Goal: Task Accomplishment & Management: Complete application form

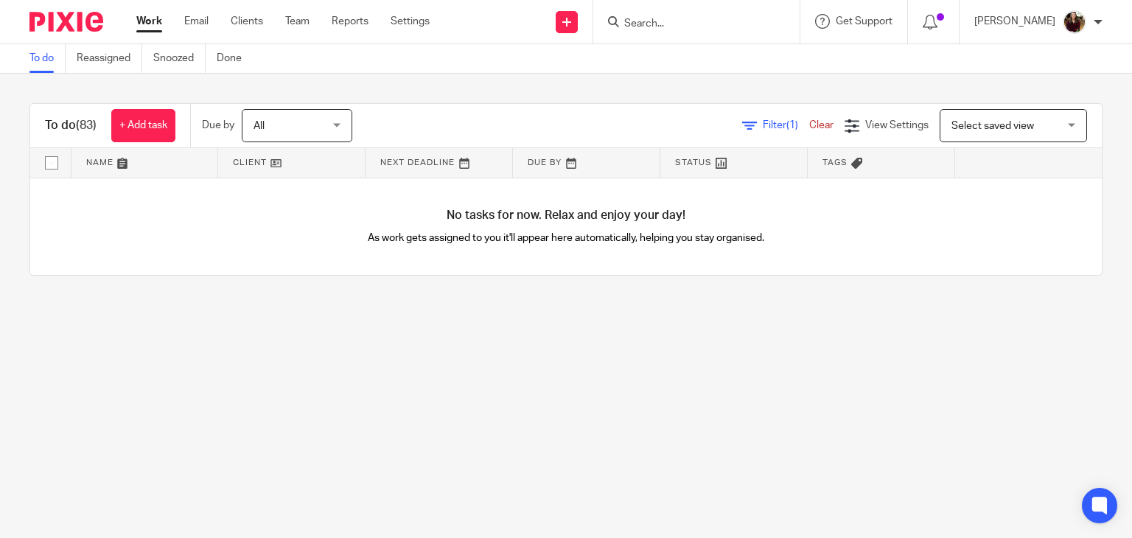
drag, startPoint x: 177, startPoint y: 57, endPoint x: 422, endPoint y: 335, distance: 371.2
click at [422, 335] on main "To do Reassigned Snoozed Done To do (83) + Add task Due by All All Today Tomorr…" at bounding box center [566, 269] width 1132 height 538
click at [673, 25] on input "Search" at bounding box center [689, 24] width 133 height 13
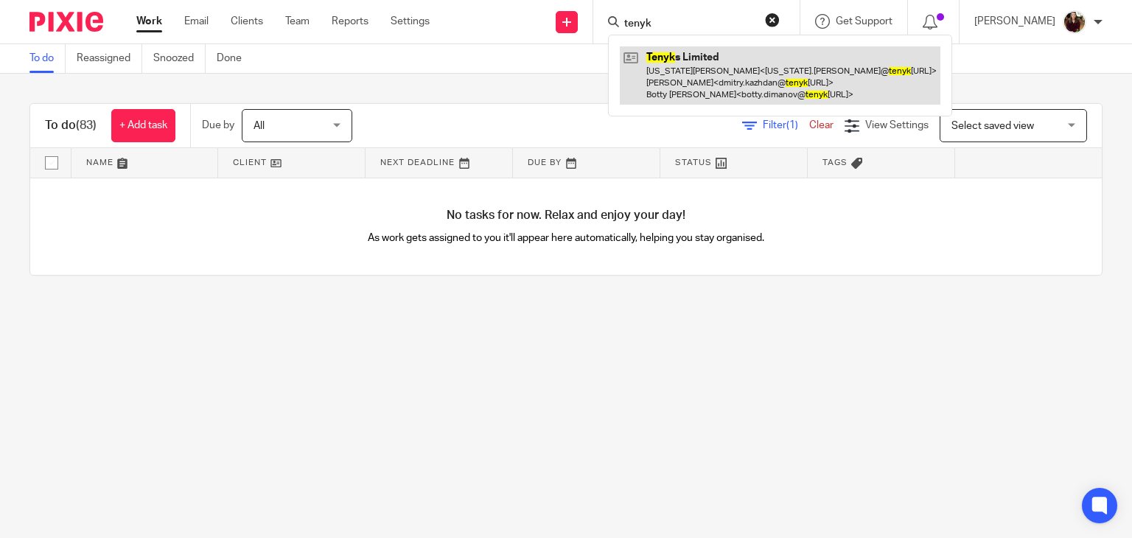
type input "tenyk"
click at [729, 57] on link at bounding box center [780, 75] width 321 height 58
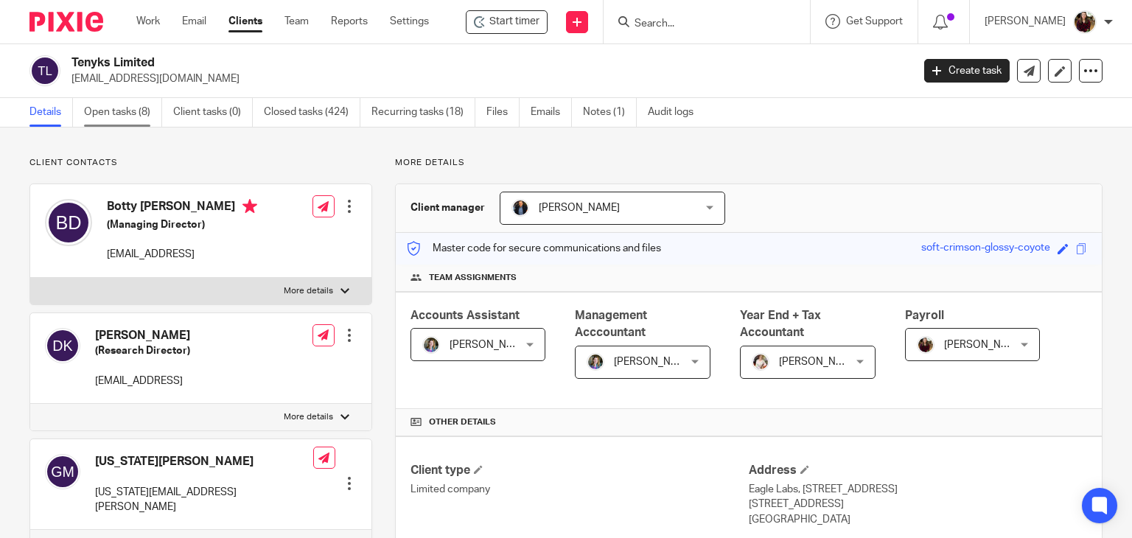
click at [94, 122] on link "Open tasks (8)" at bounding box center [123, 112] width 78 height 29
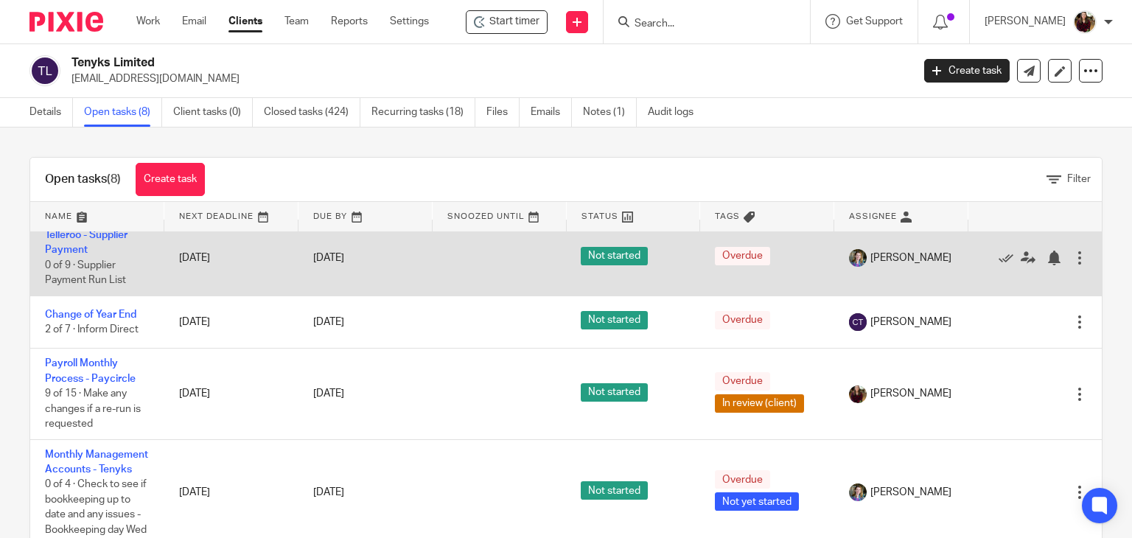
scroll to position [147, 0]
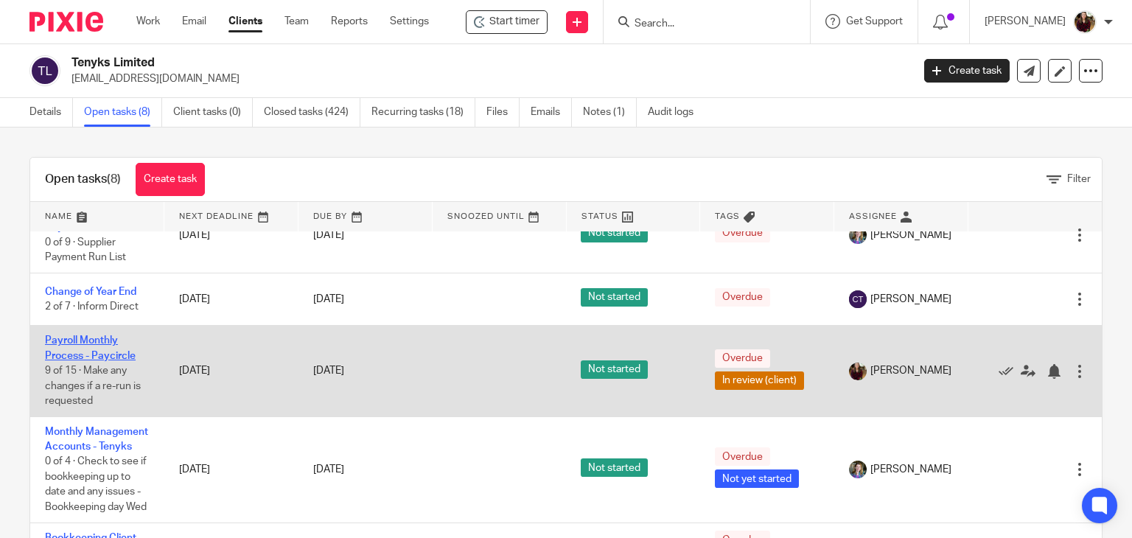
click at [89, 360] on link "Payroll Monthly Process - Paycircle" at bounding box center [90, 347] width 91 height 25
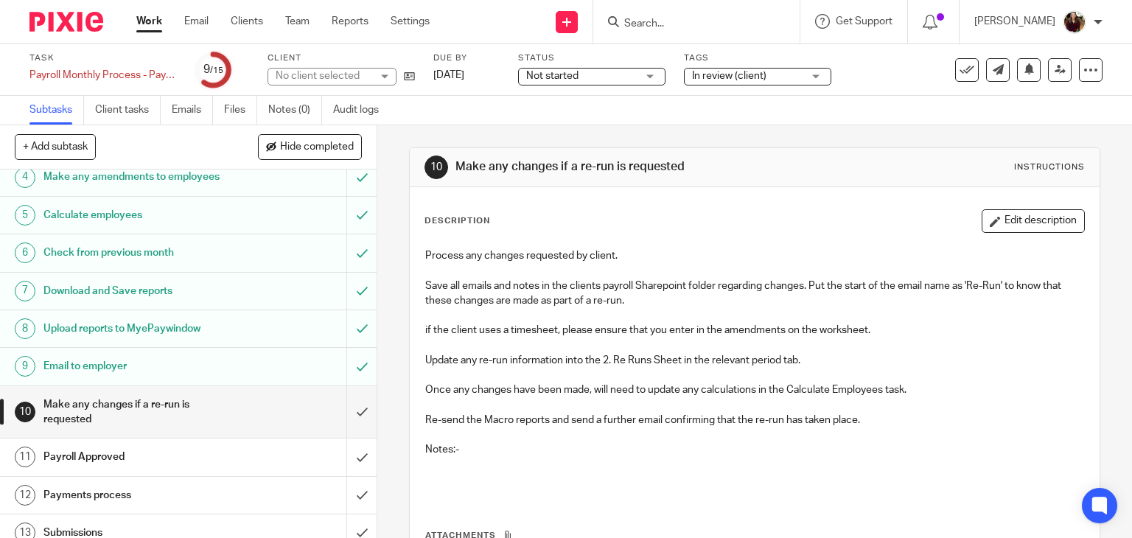
scroll to position [242, 0]
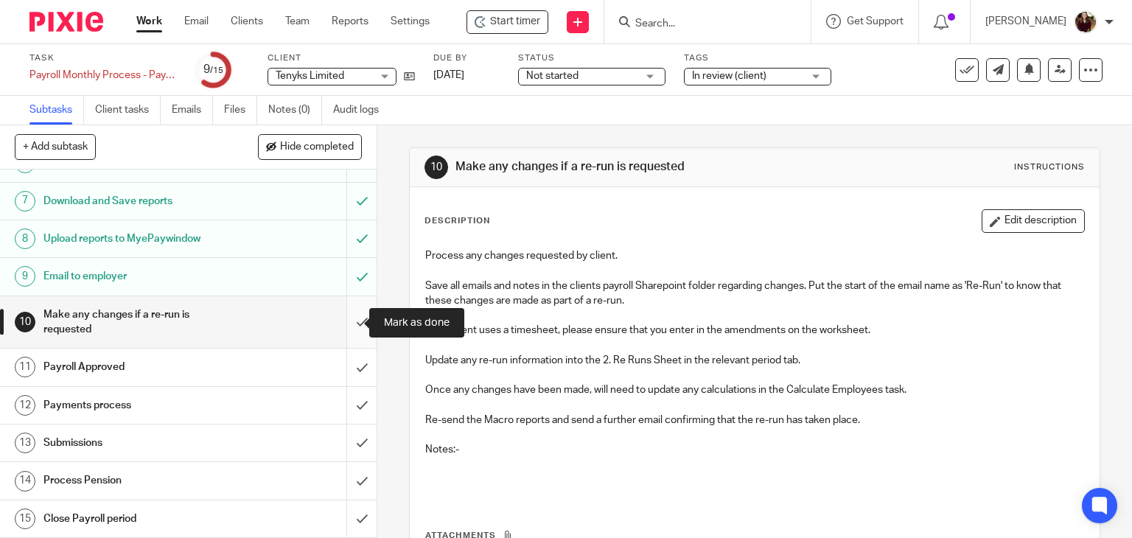
click at [345, 323] on input "submit" at bounding box center [188, 322] width 377 height 52
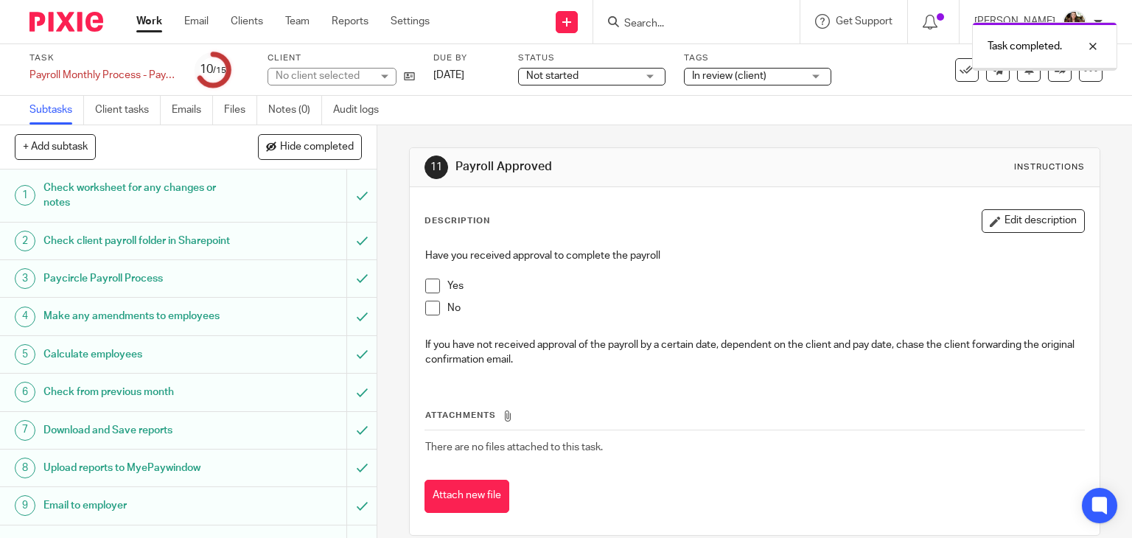
scroll to position [242, 0]
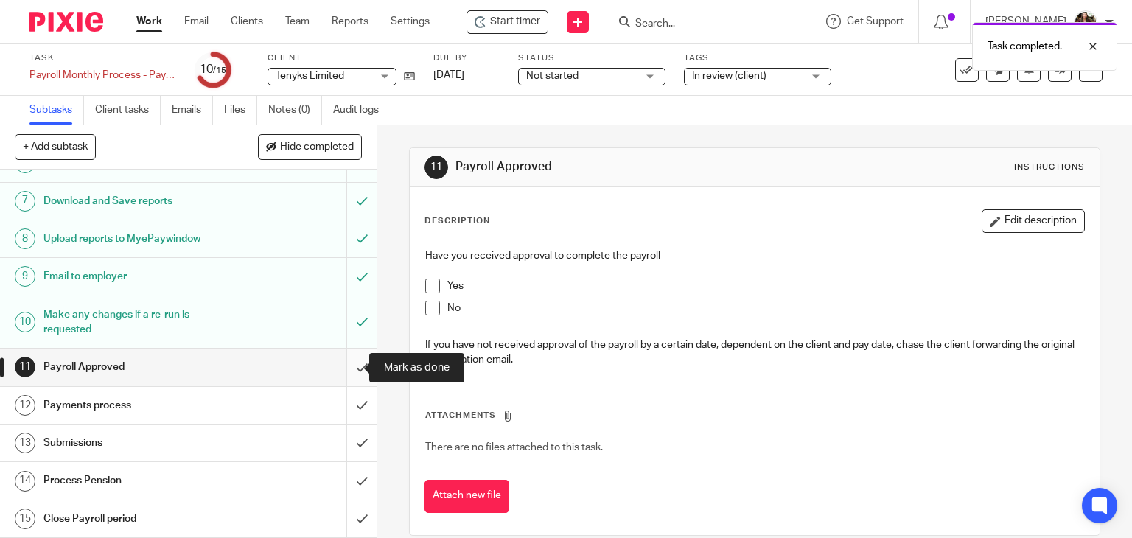
click at [343, 369] on input "submit" at bounding box center [188, 367] width 377 height 37
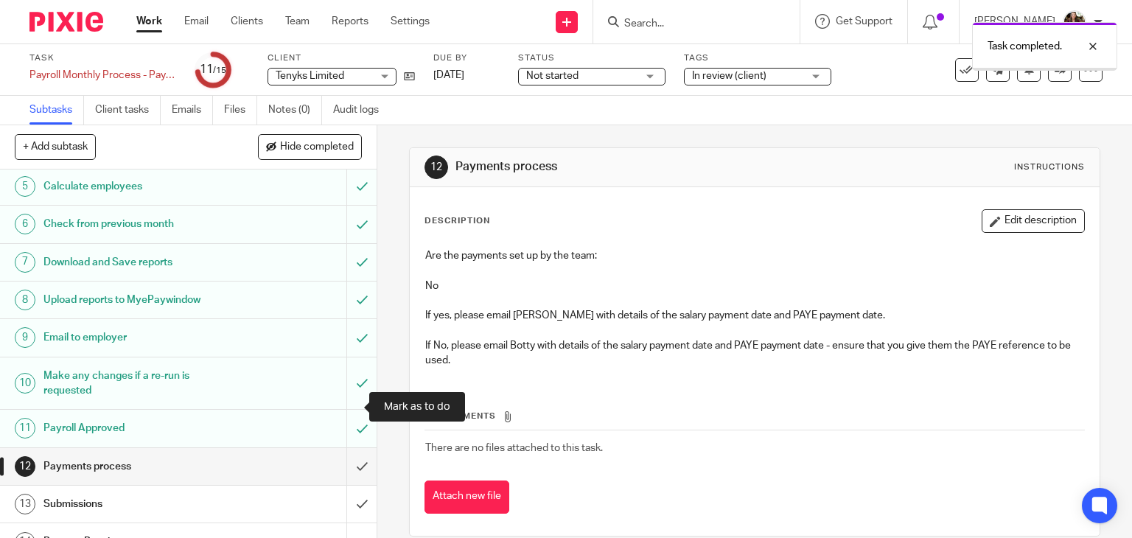
scroll to position [242, 0]
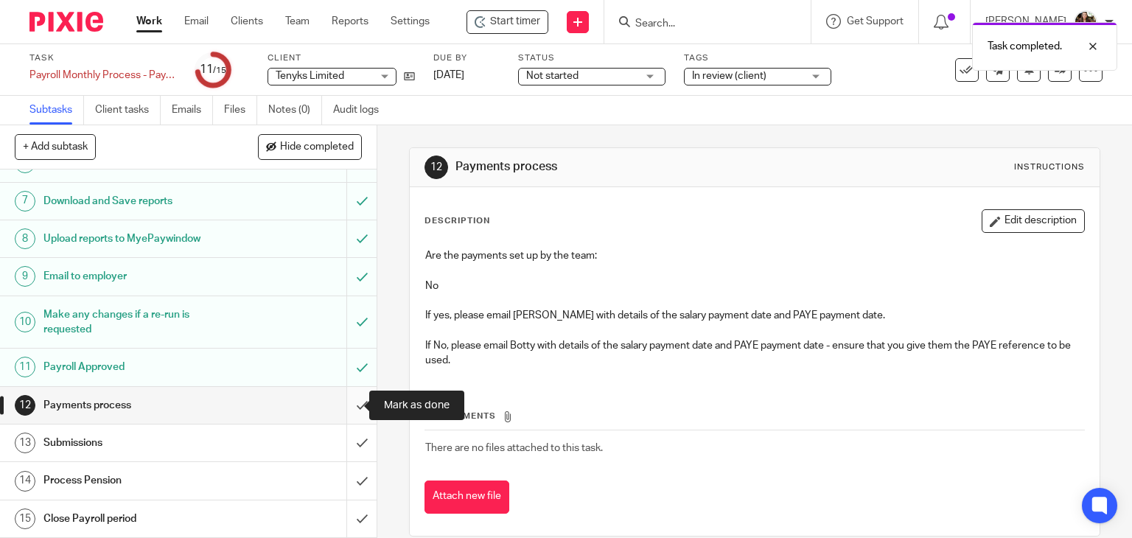
click at [354, 402] on input "submit" at bounding box center [188, 405] width 377 height 37
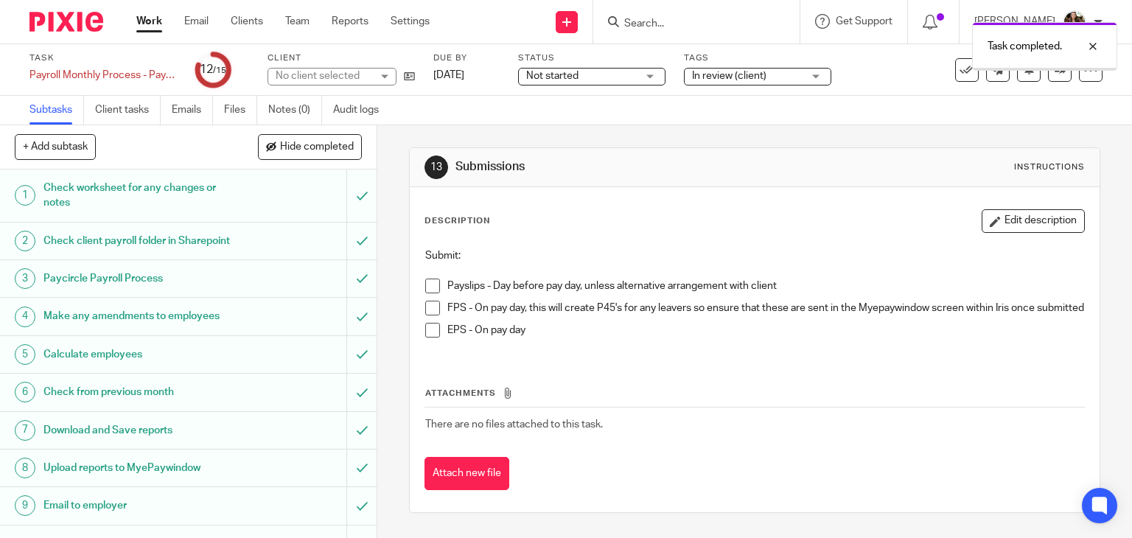
scroll to position [242, 0]
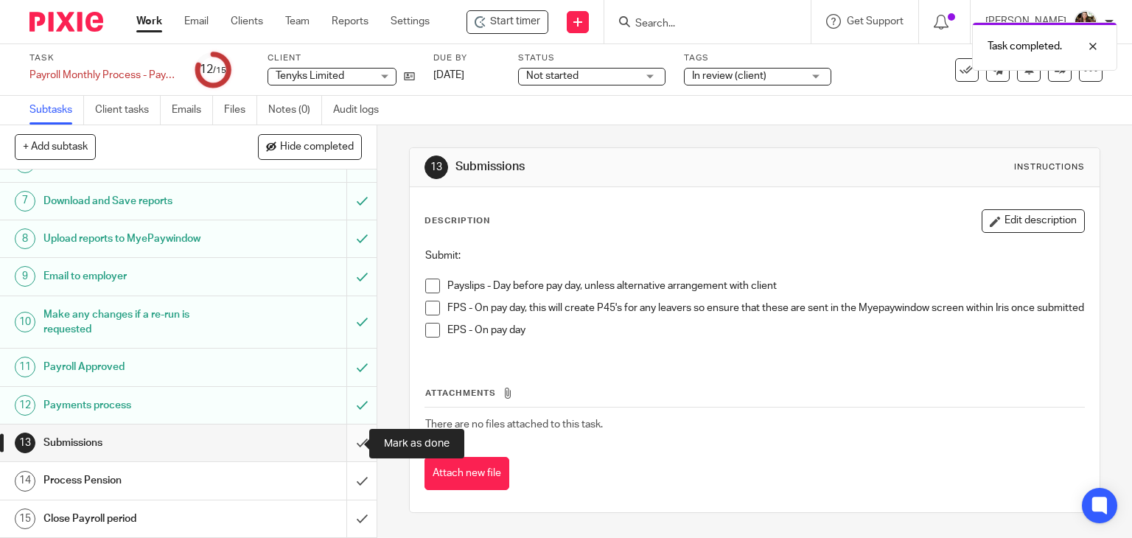
click at [346, 448] on input "submit" at bounding box center [188, 442] width 377 height 37
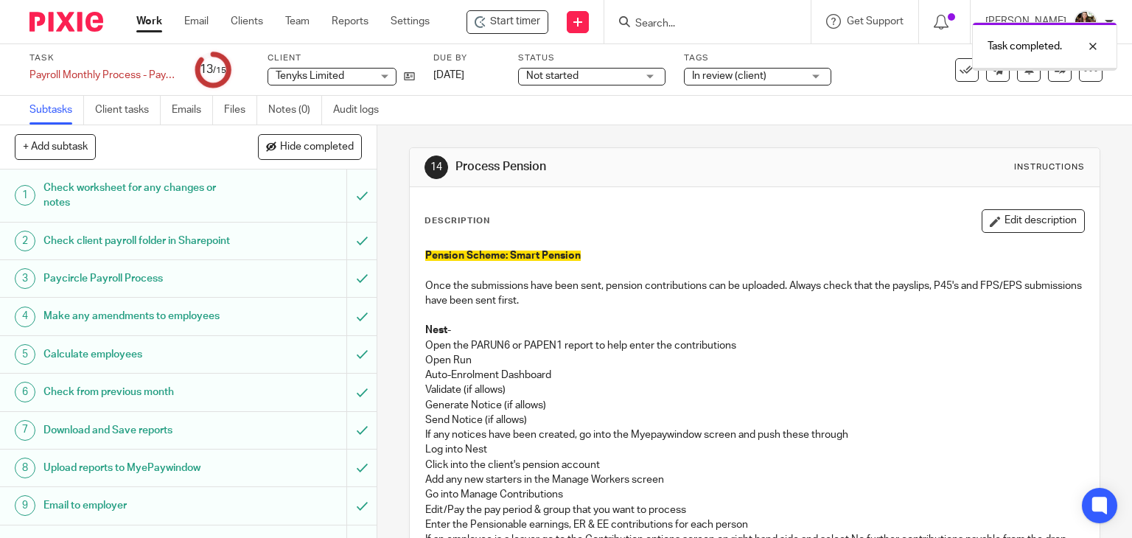
scroll to position [242, 0]
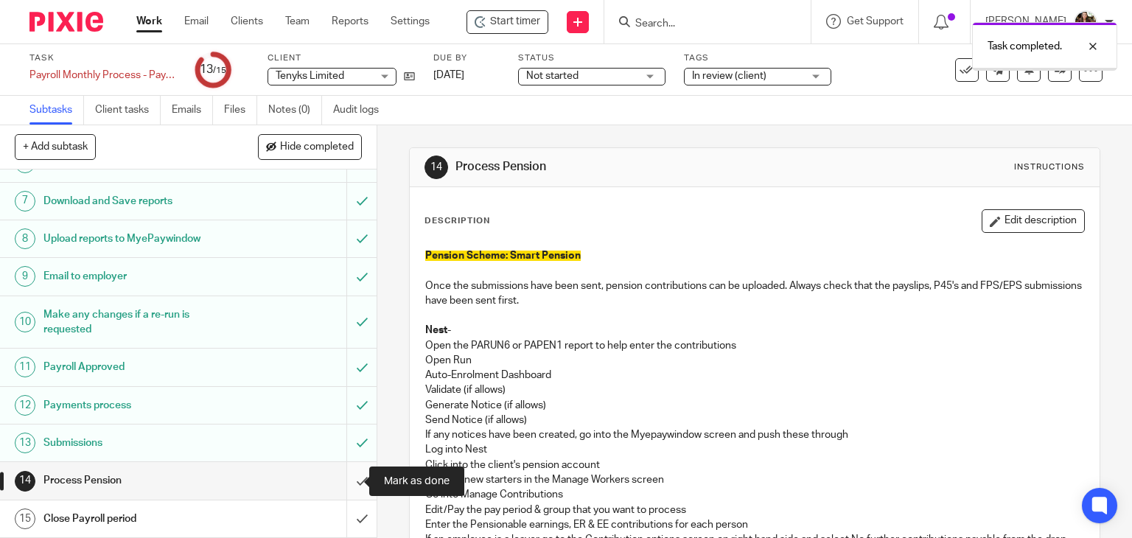
click at [344, 476] on input "submit" at bounding box center [188, 480] width 377 height 37
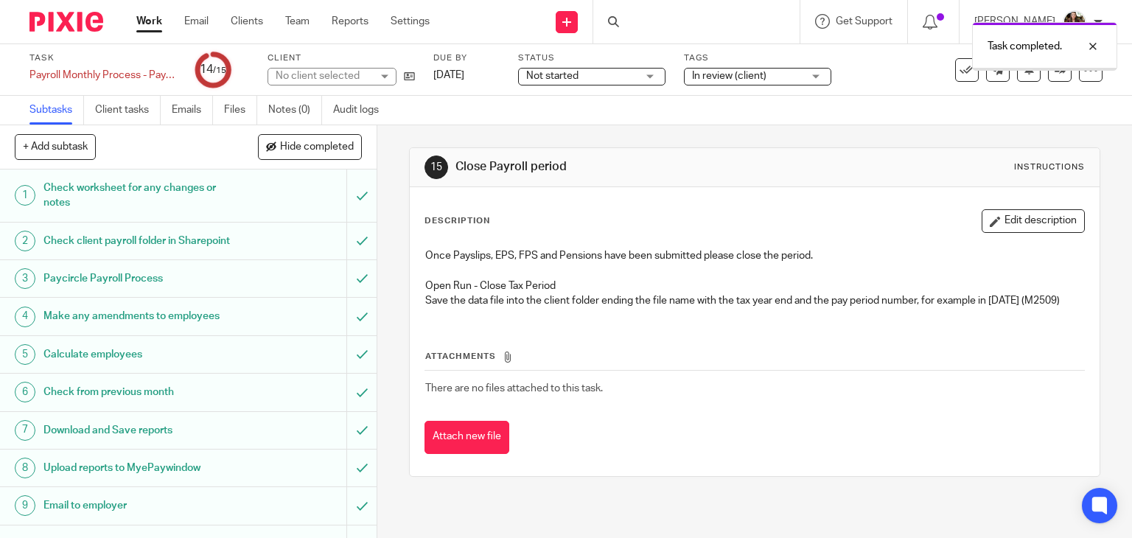
scroll to position [242, 0]
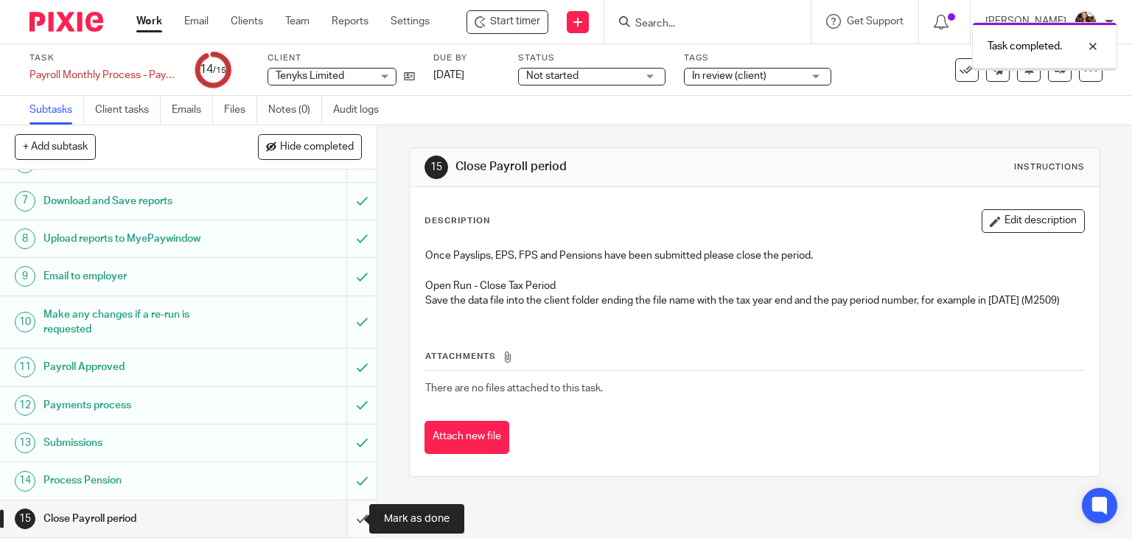
click at [334, 520] on input "submit" at bounding box center [188, 518] width 377 height 37
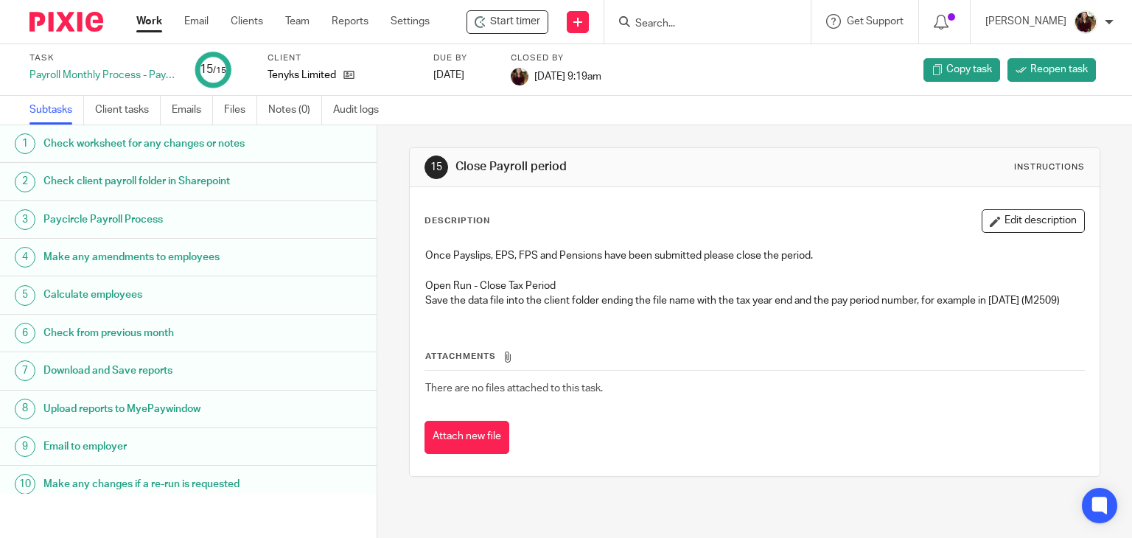
click at [693, 29] on input "Search" at bounding box center [700, 24] width 133 height 13
click at [696, 27] on input "silver" at bounding box center [700, 24] width 133 height 13
type input "silver"
click at [791, 21] on button "reset" at bounding box center [783, 20] width 15 height 15
click at [151, 27] on link "Work" at bounding box center [149, 21] width 26 height 15
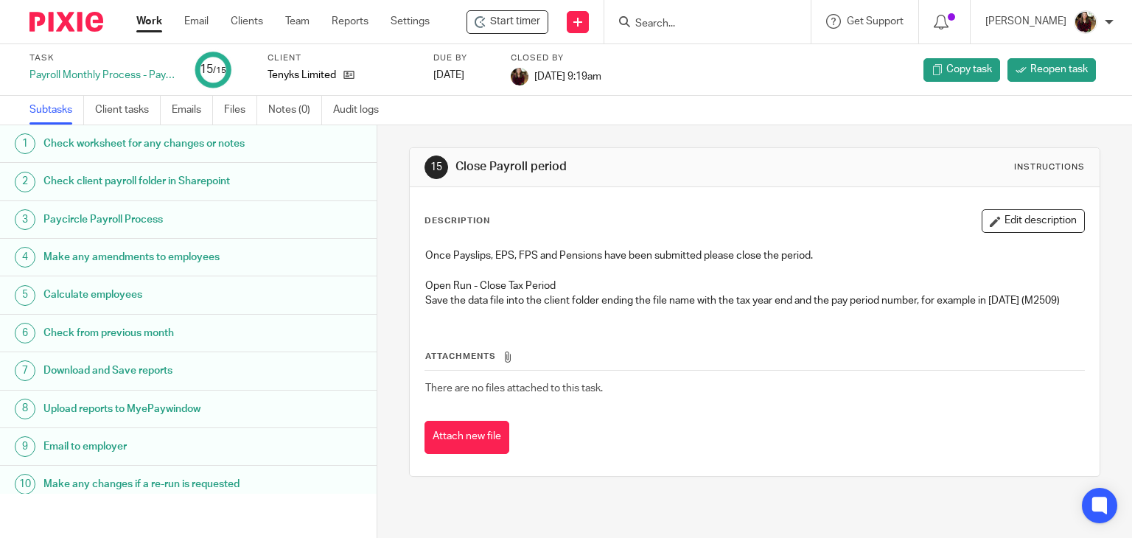
click at [627, 499] on div "15 Close Payroll period Instructions Description Edit description Once Payslips…" at bounding box center [755, 312] width 692 height 374
click at [150, 21] on link "Work" at bounding box center [149, 21] width 26 height 15
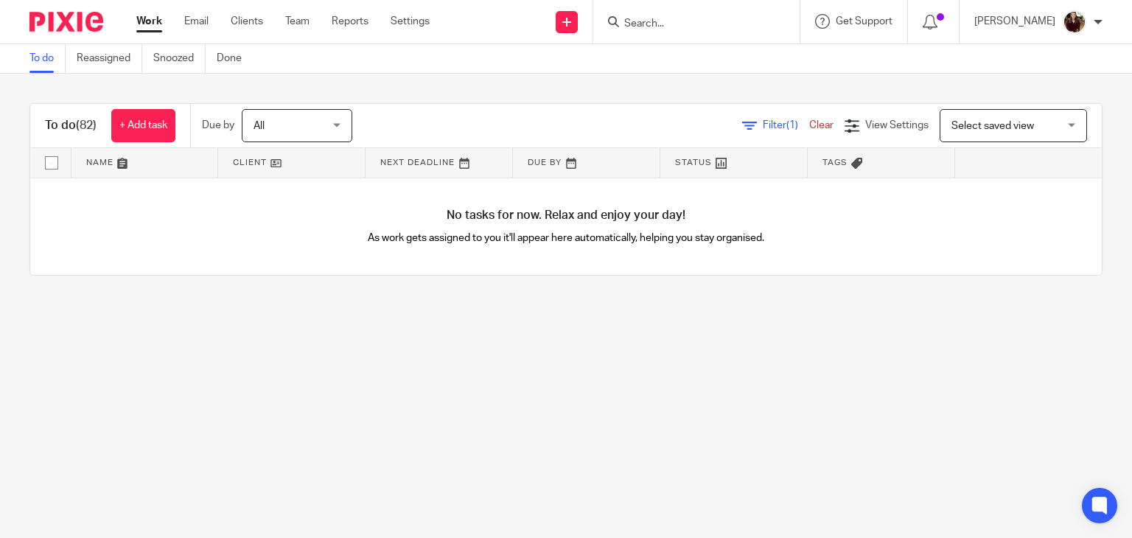
click at [670, 21] on input "Search" at bounding box center [689, 24] width 133 height 13
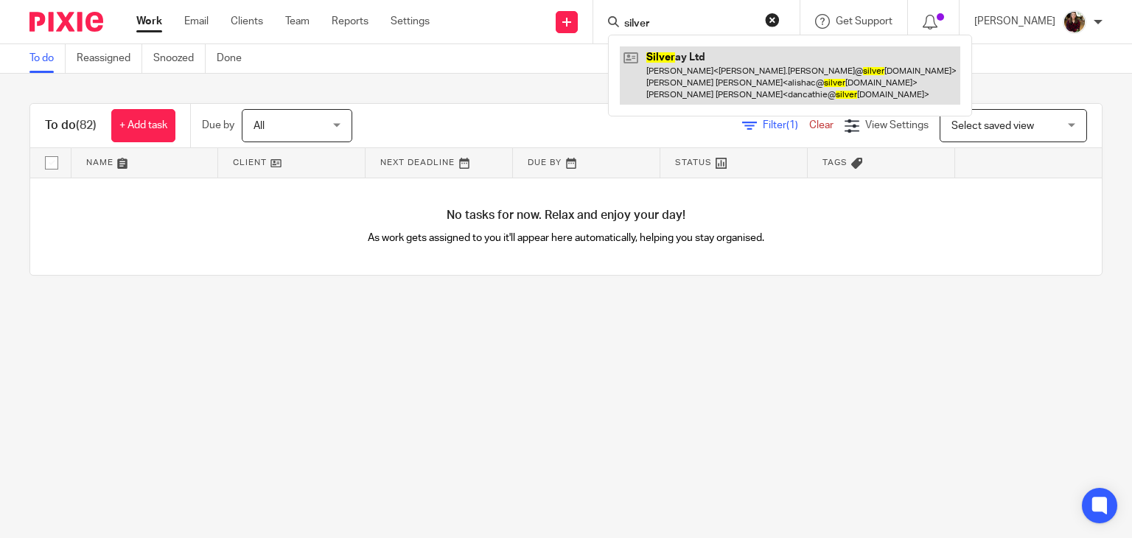
type input "silver"
click at [676, 69] on link at bounding box center [790, 75] width 340 height 58
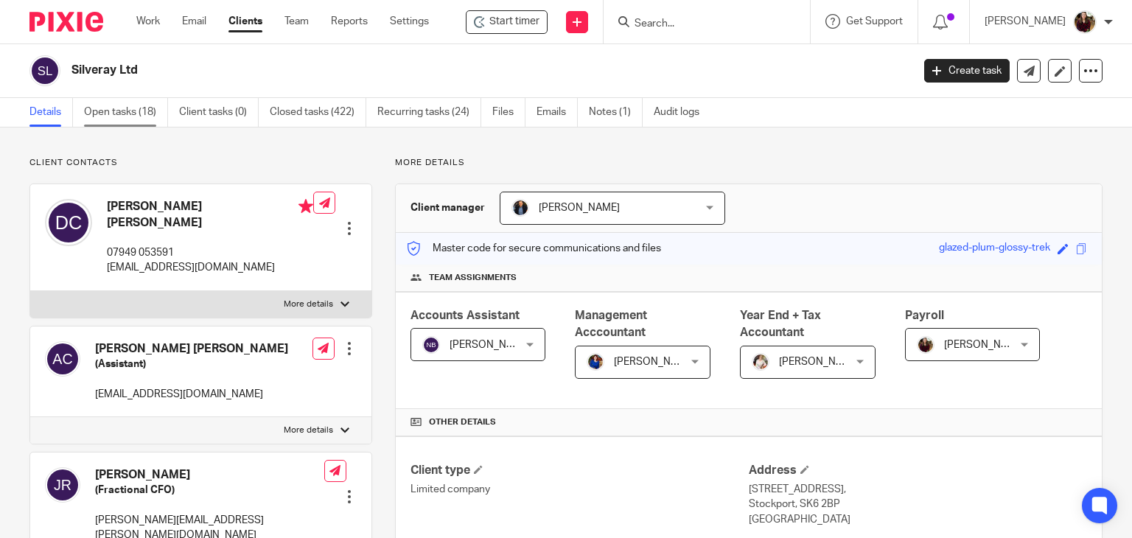
click at [127, 113] on link "Open tasks (18)" at bounding box center [126, 112] width 84 height 29
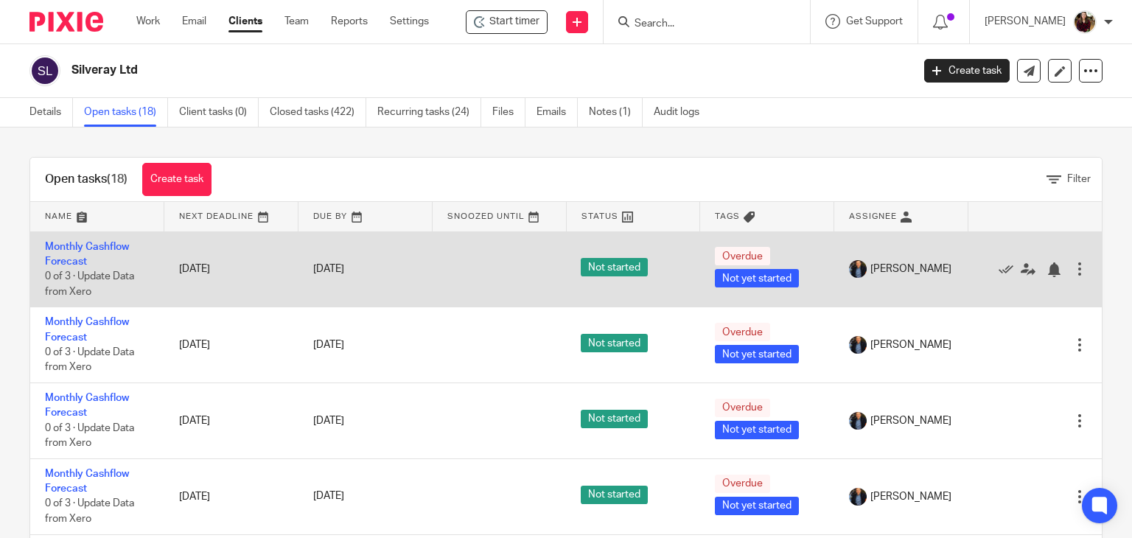
click at [887, 269] on span "[PERSON_NAME]" at bounding box center [910, 269] width 81 height 15
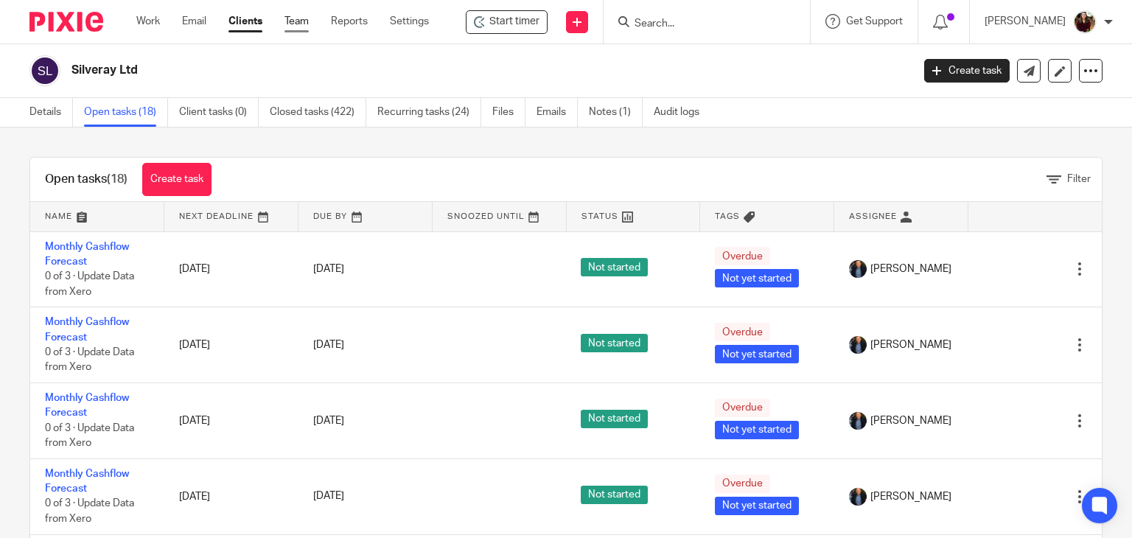
click at [295, 27] on link "Team" at bounding box center [296, 21] width 24 height 15
click at [959, 79] on link "Create task" at bounding box center [966, 71] width 85 height 24
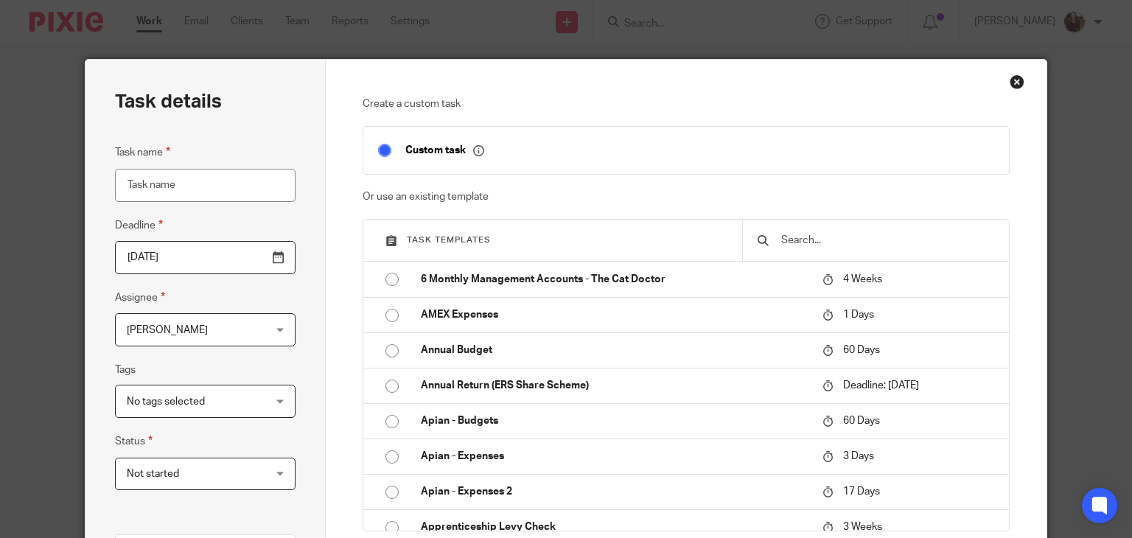
click at [822, 241] on input "text" at bounding box center [887, 240] width 214 height 16
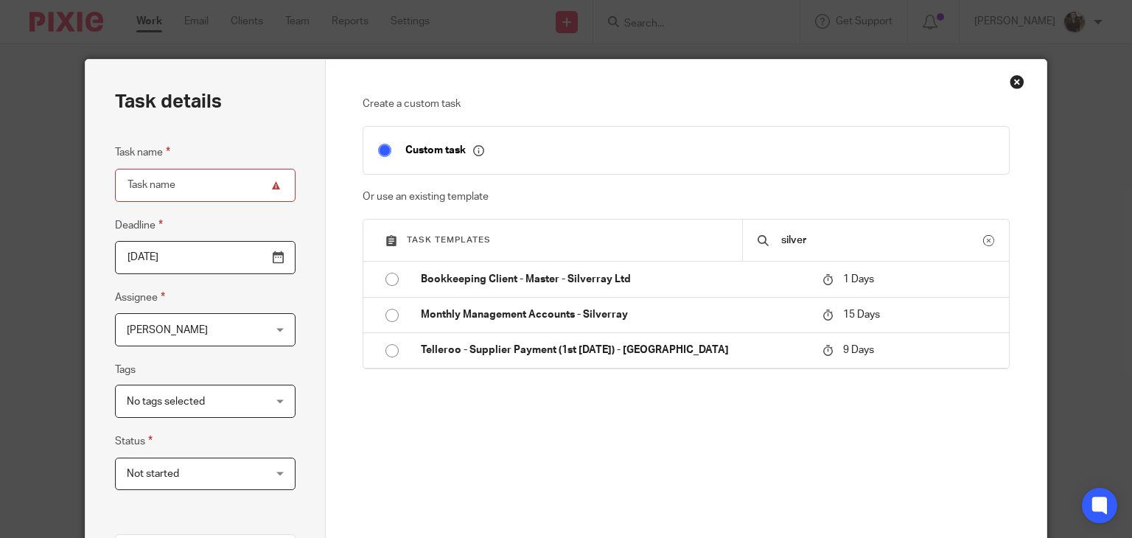
drag, startPoint x: 673, startPoint y: 243, endPoint x: 660, endPoint y: 244, distance: 12.5
click at [662, 244] on div "Task templates silver" at bounding box center [685, 241] width 645 height 42
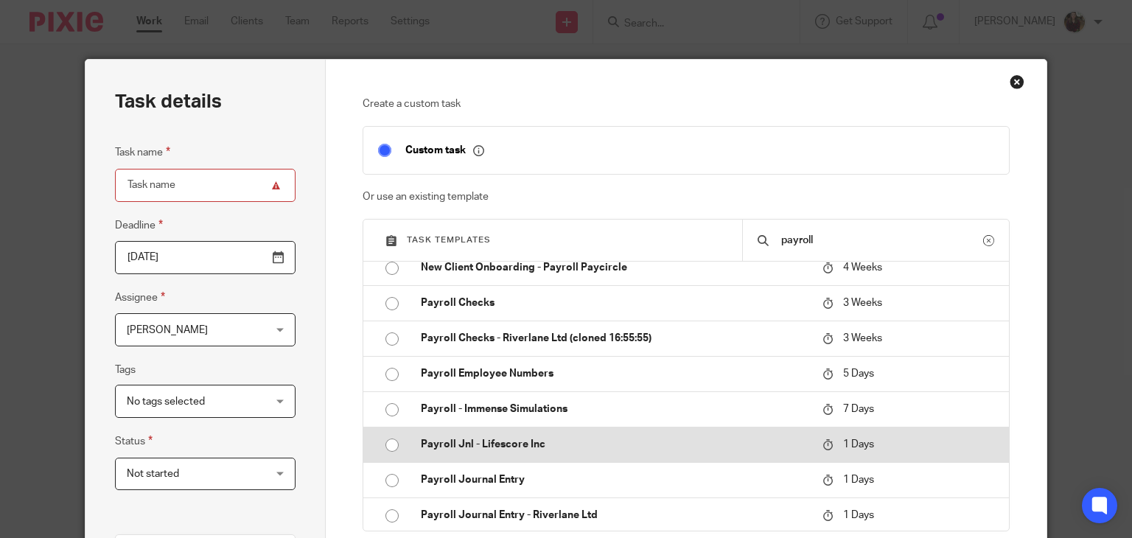
scroll to position [589, 0]
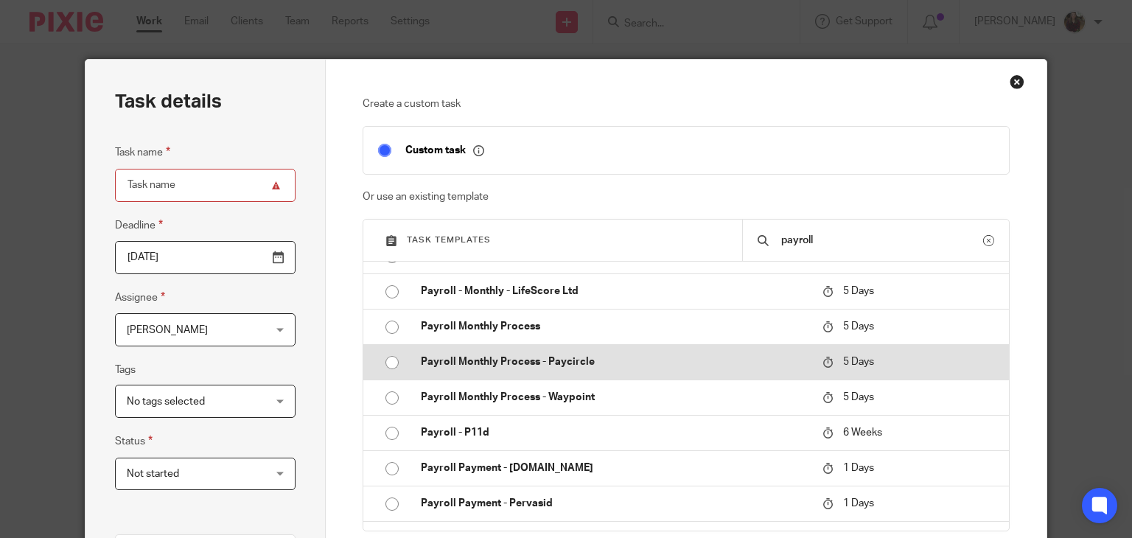
type input "payroll"
click at [604, 363] on p "Payroll Monthly Process - Paycircle" at bounding box center [614, 361] width 387 height 15
type input "2025-08-26"
type input "Payroll Monthly Process - Paycircle"
checkbox input "false"
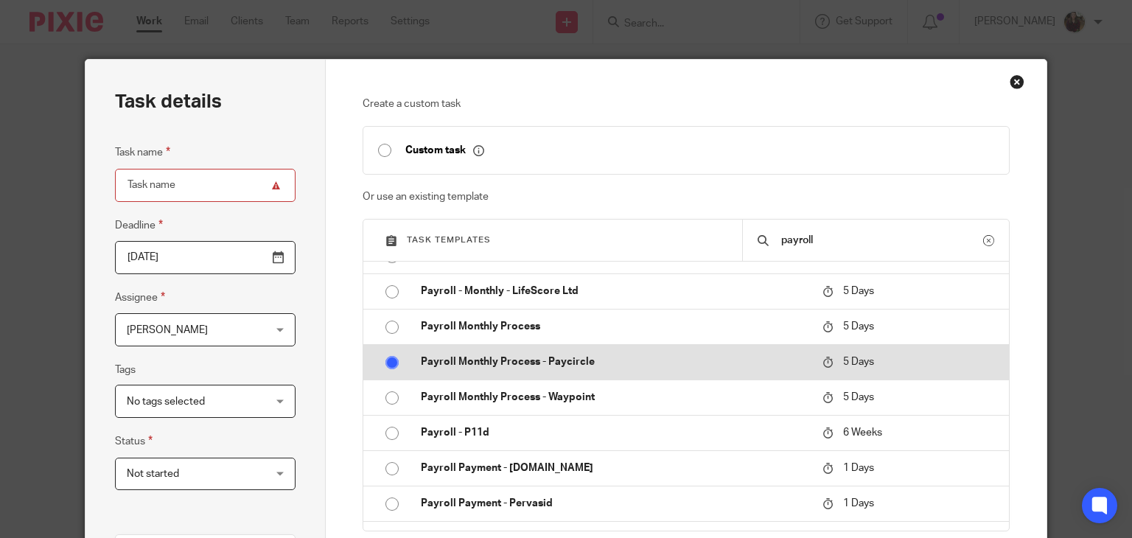
radio input "true"
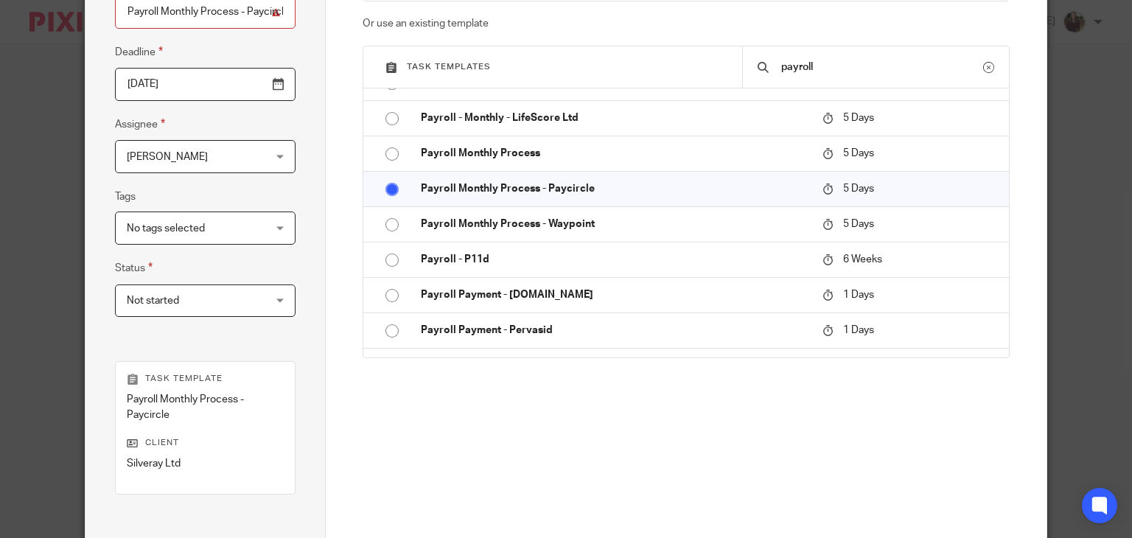
scroll to position [295, 0]
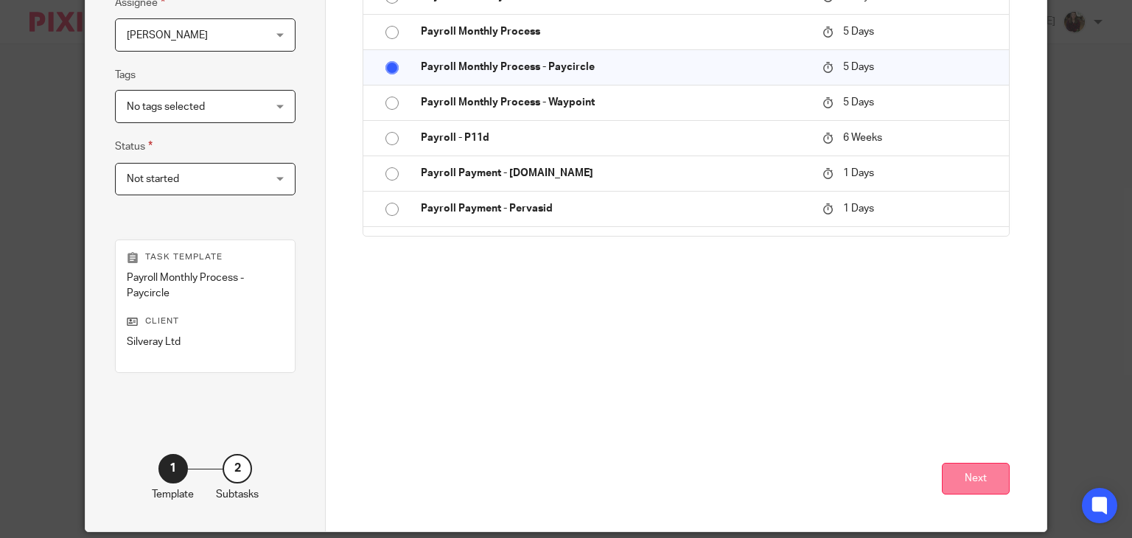
click at [975, 483] on button "Next" at bounding box center [976, 479] width 68 height 32
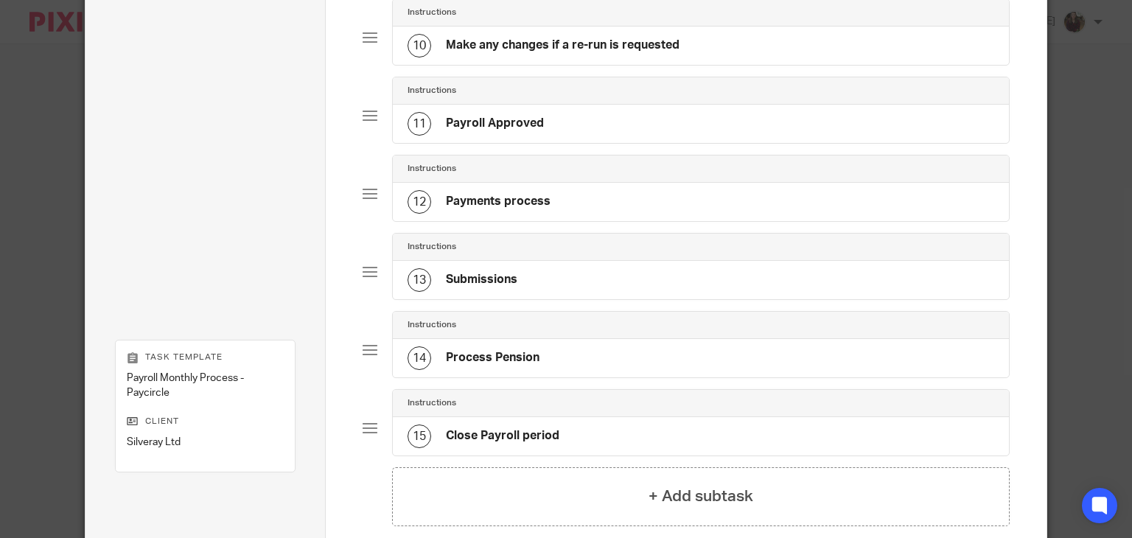
scroll to position [958, 0]
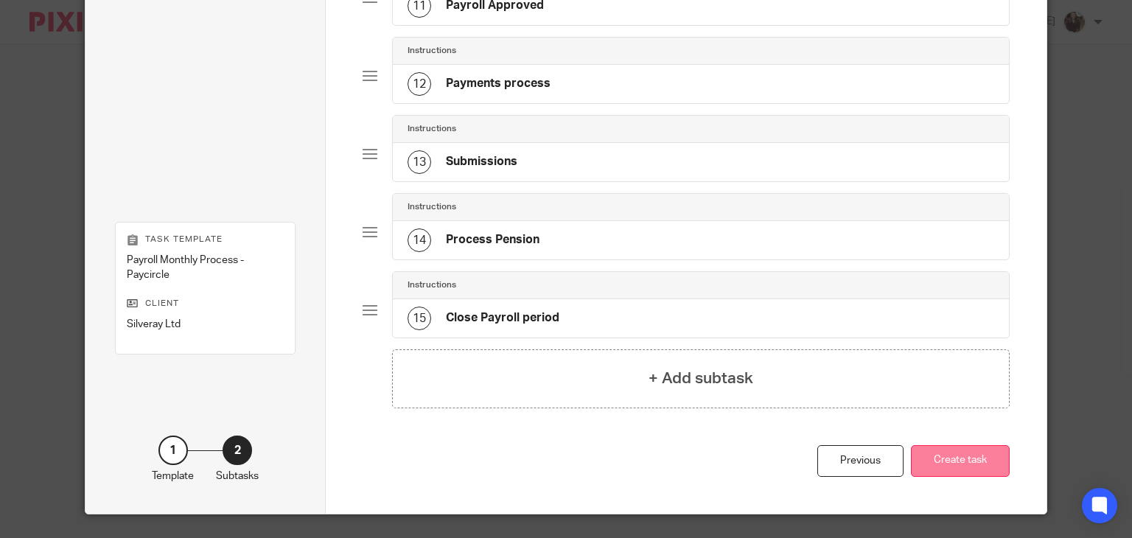
click at [973, 457] on button "Create task" at bounding box center [960, 461] width 99 height 32
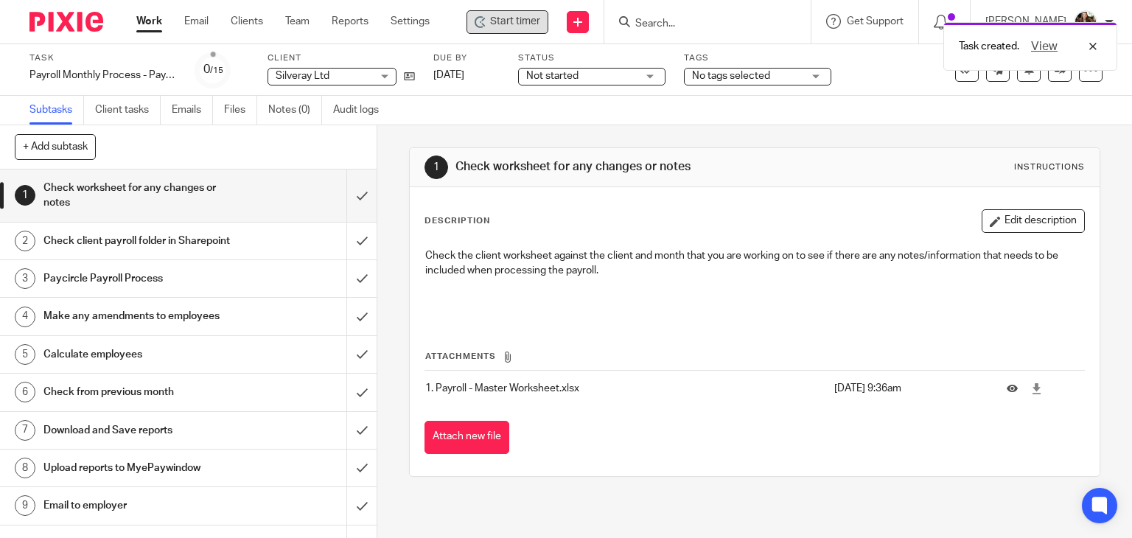
click at [504, 18] on span "Start timer" at bounding box center [515, 21] width 50 height 15
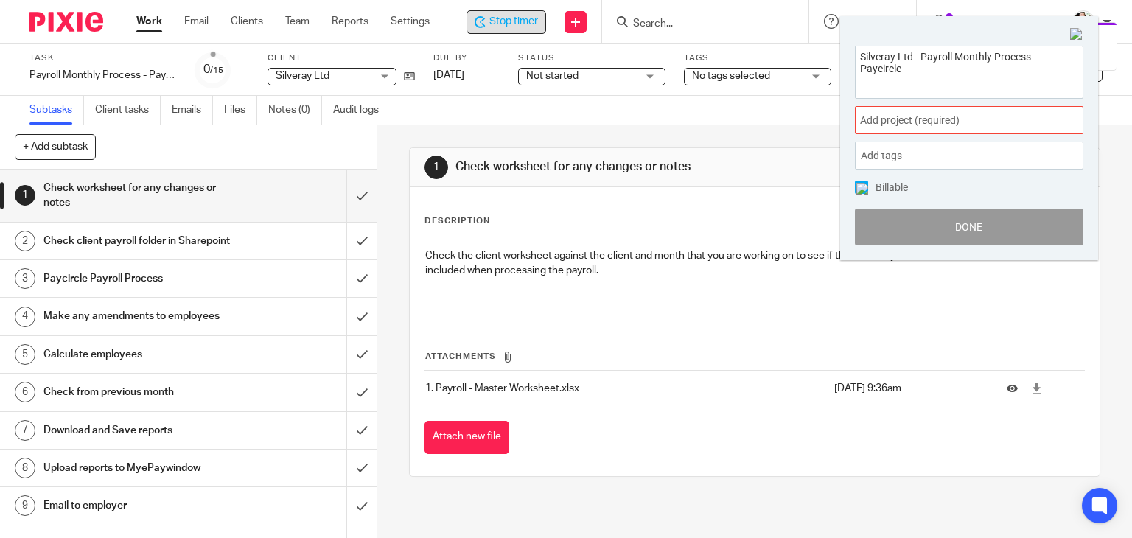
click at [985, 122] on span "Add project (required) :" at bounding box center [953, 120] width 186 height 15
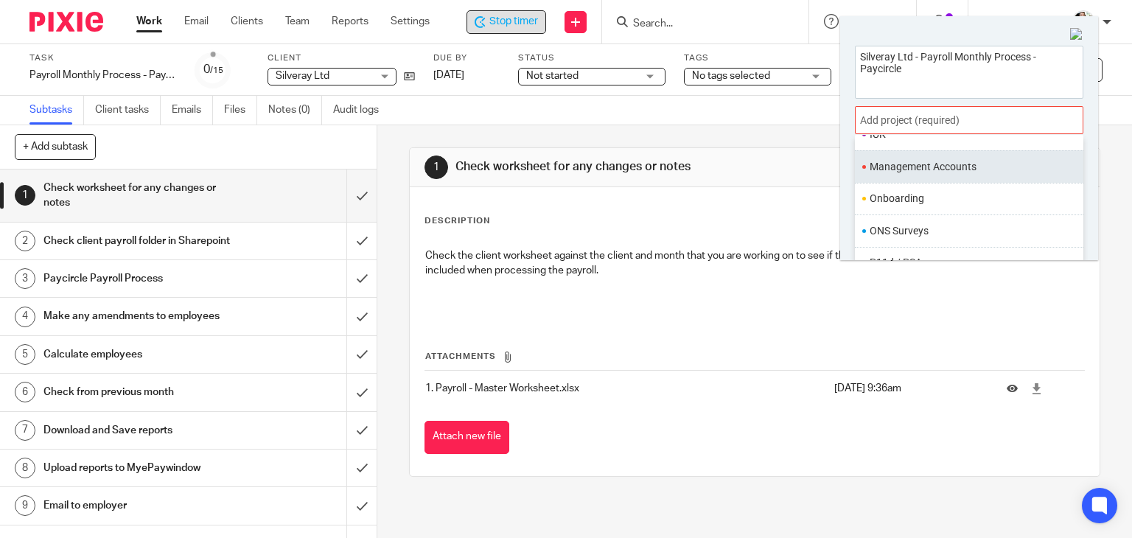
scroll to position [551, 0]
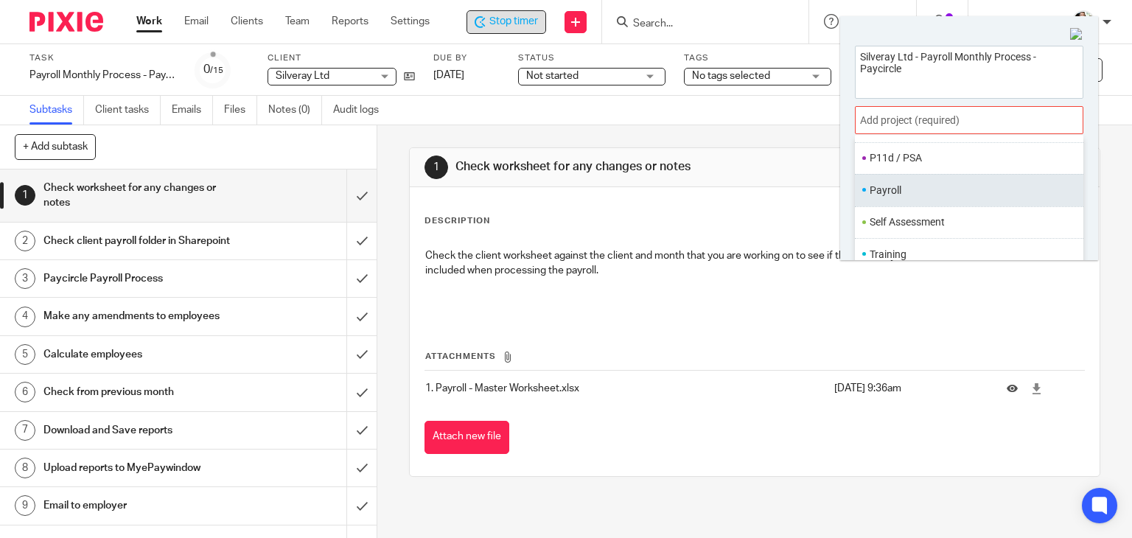
click at [897, 189] on li "Payroll" at bounding box center [965, 190] width 192 height 15
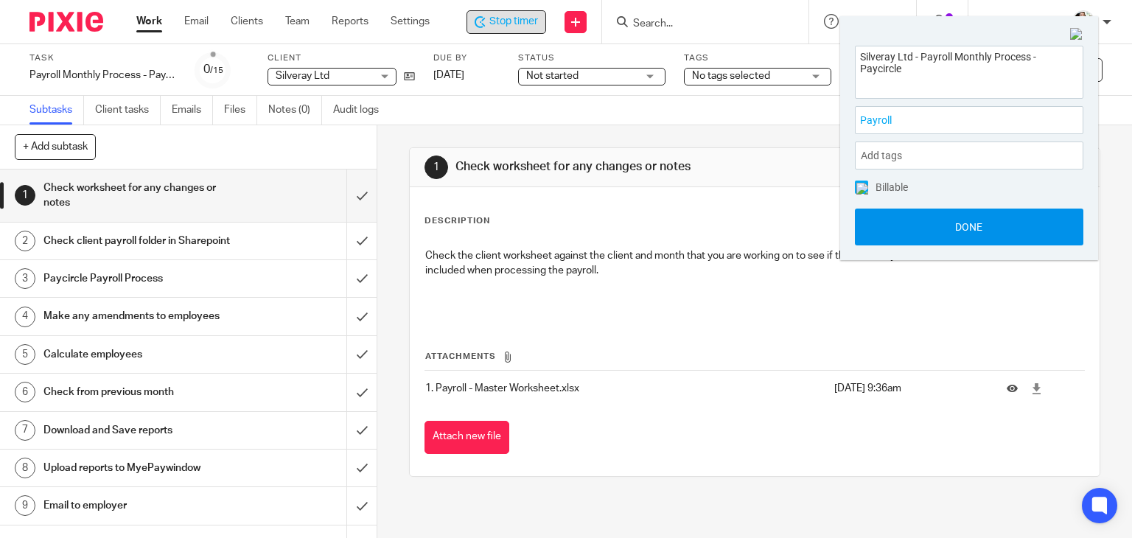
click at [957, 225] on button "Done" at bounding box center [969, 227] width 228 height 37
